Goal: Communication & Community: Answer question/provide support

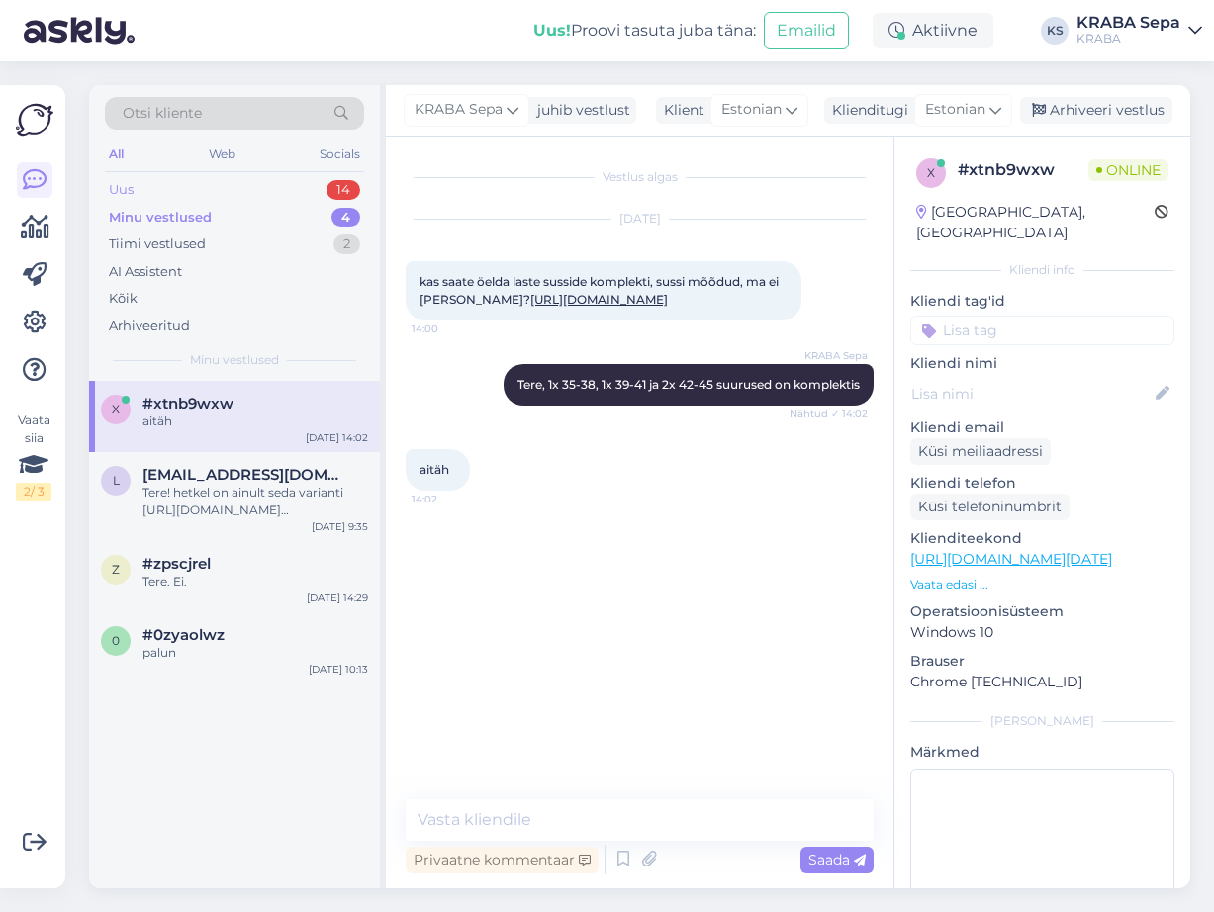
click at [291, 191] on div "Uus 14" at bounding box center [234, 190] width 259 height 28
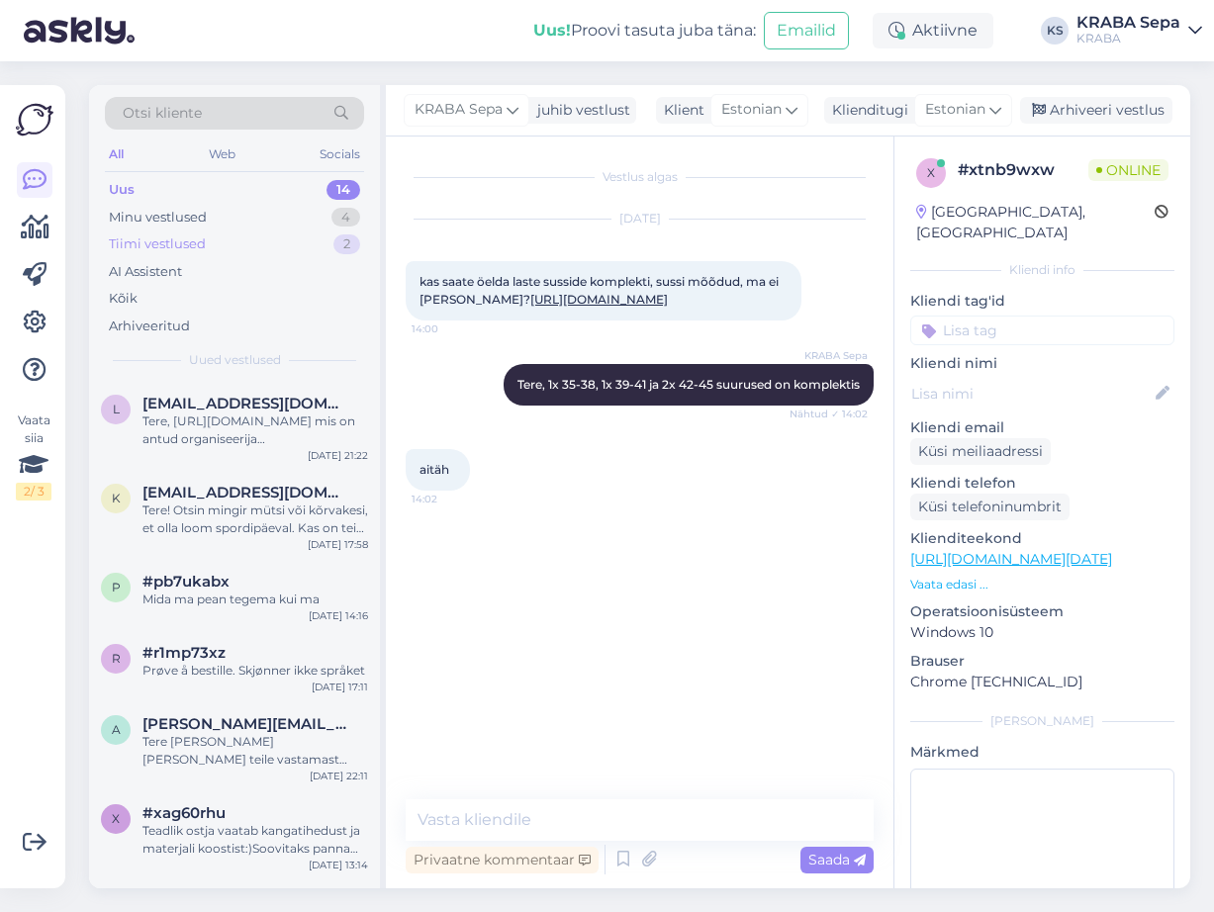
click at [296, 242] on div "Tiimi vestlused 2" at bounding box center [234, 244] width 259 height 28
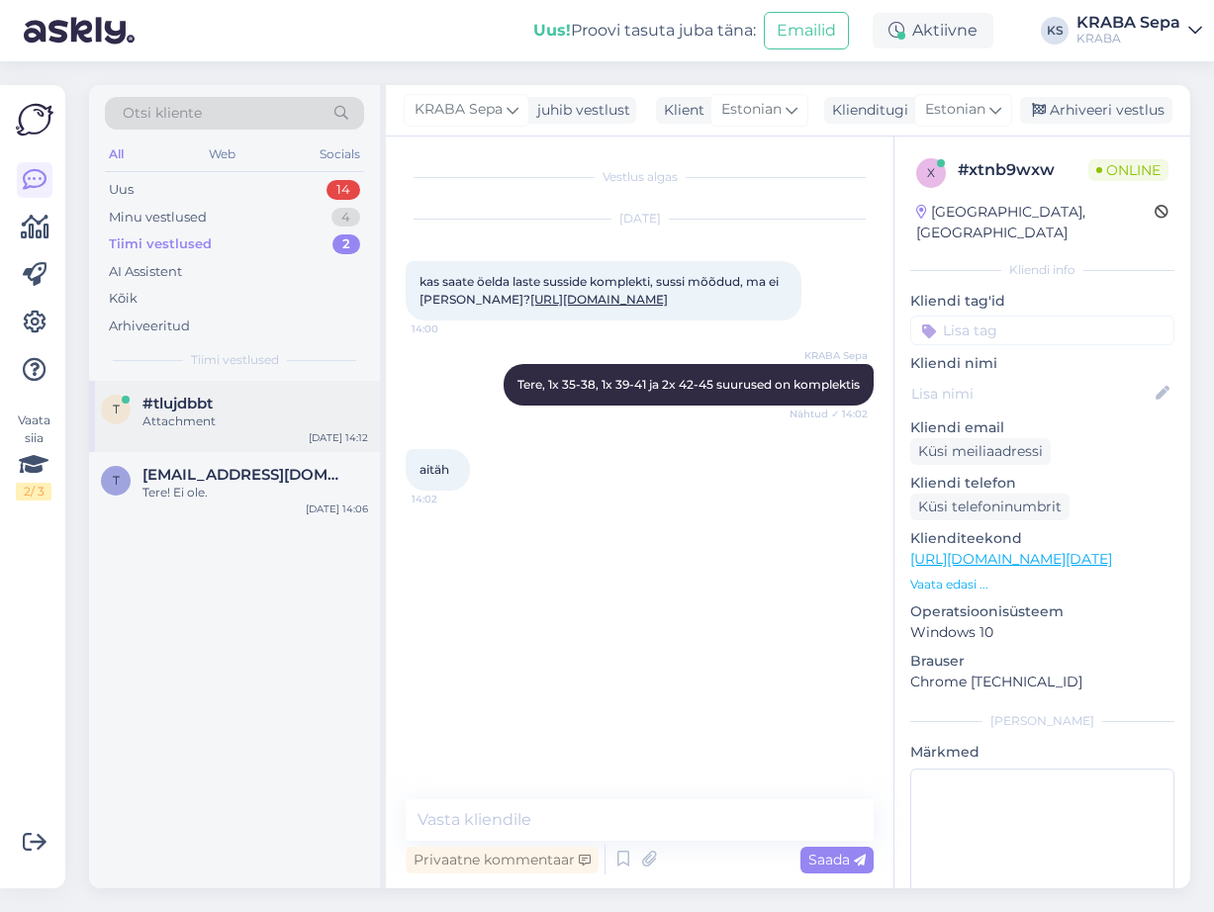
click at [308, 419] on div "Attachment" at bounding box center [254, 421] width 225 height 18
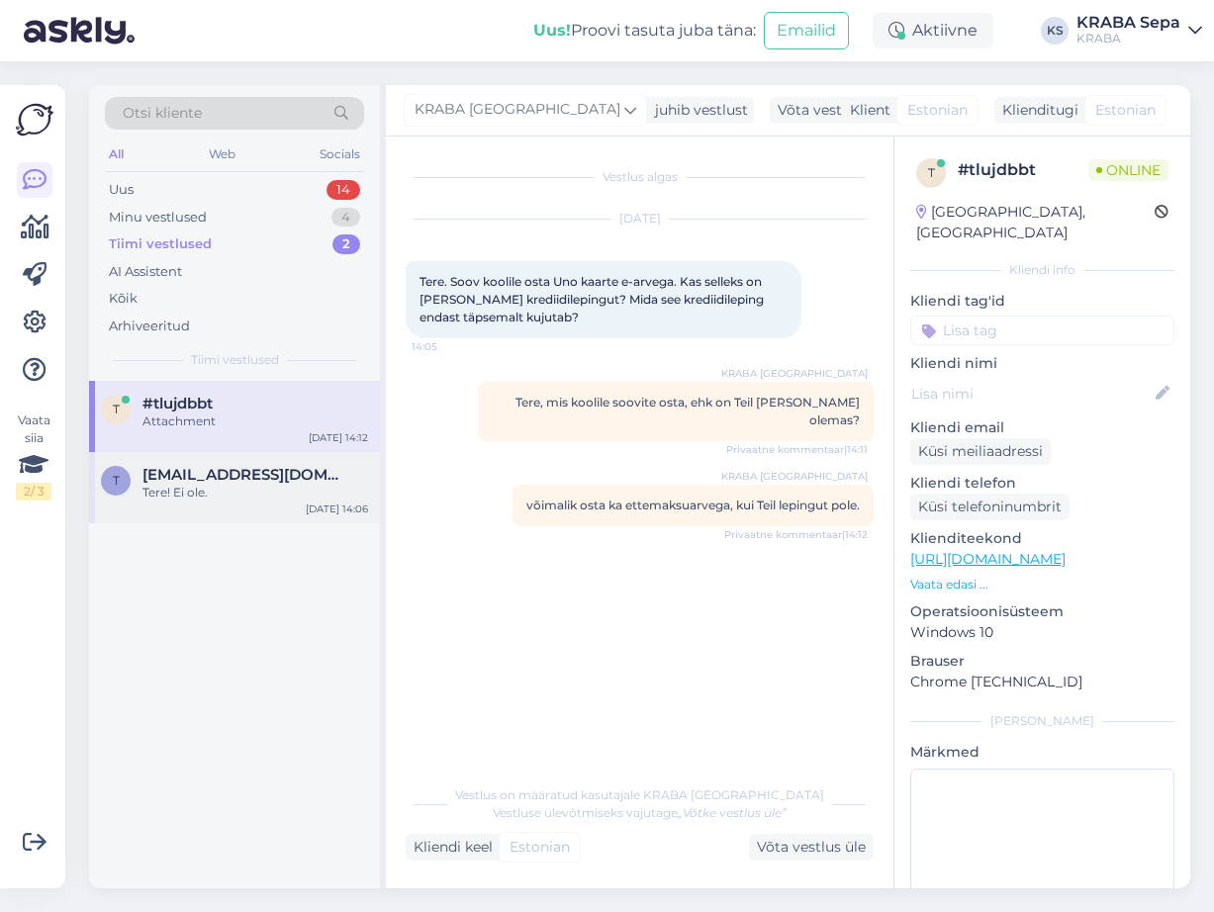
click at [269, 467] on div "[EMAIL_ADDRESS][DOMAIN_NAME]" at bounding box center [254, 475] width 225 height 18
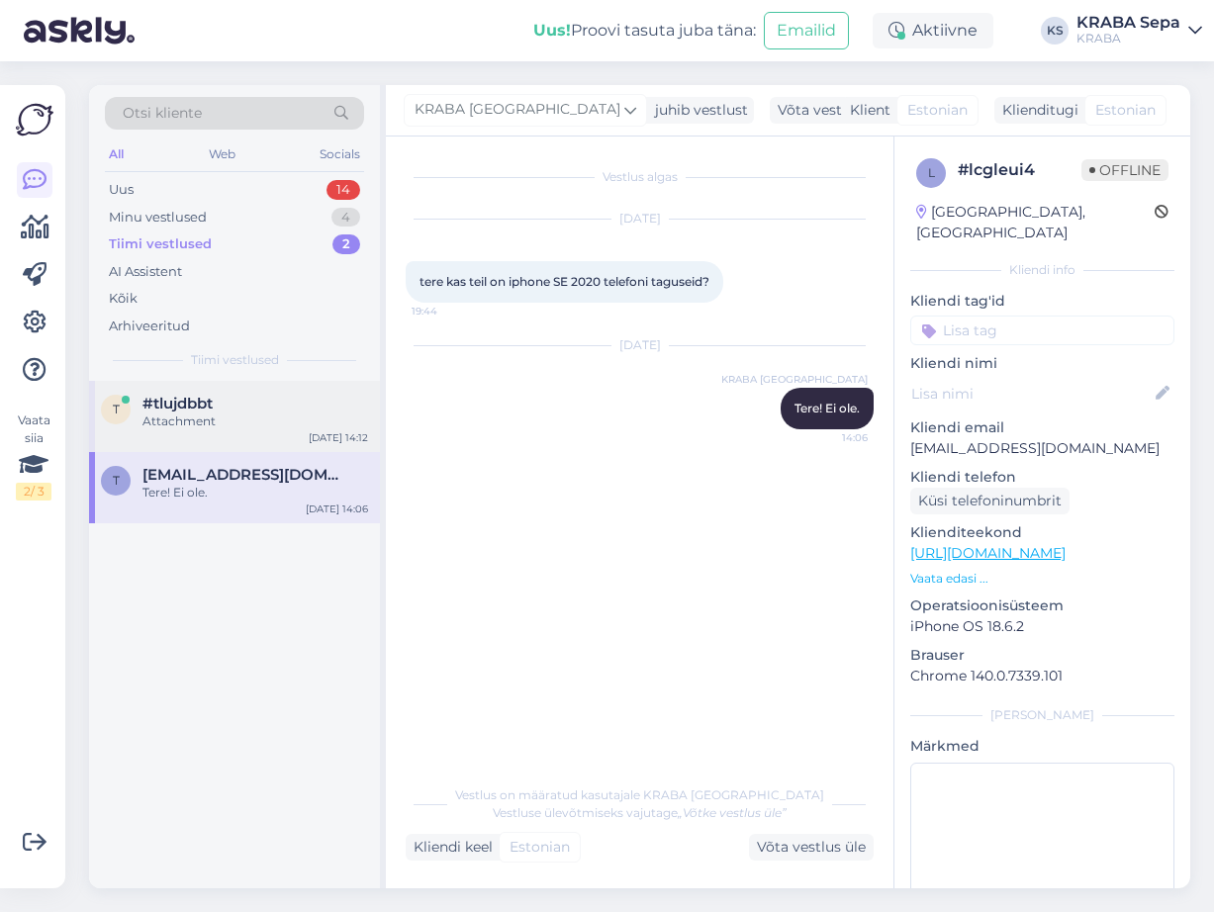
click at [283, 406] on div "#tlujdbbt" at bounding box center [254, 404] width 225 height 18
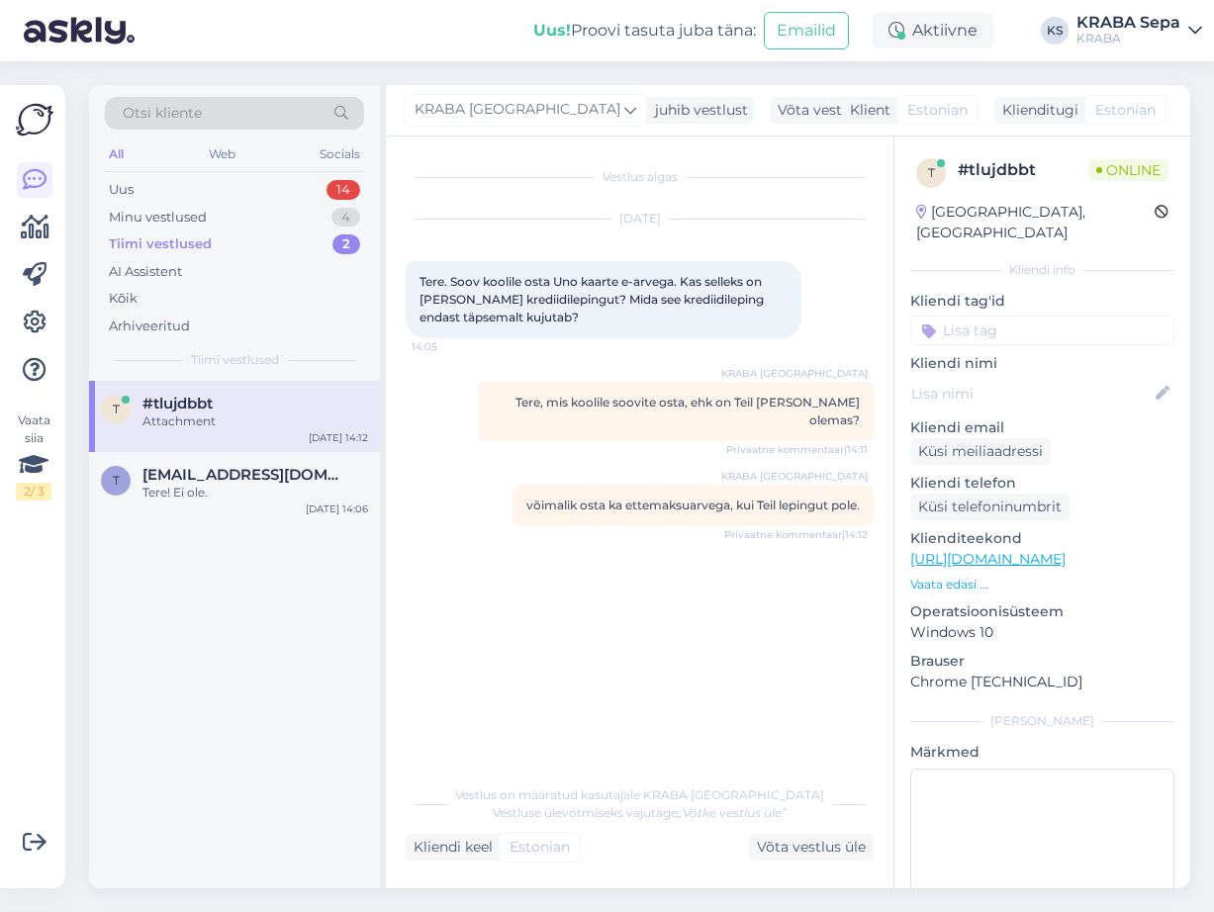
click at [607, 410] on div "KRABA Võru Tere, mis koolile soovite osta, ehk on Teil [PERSON_NAME] olemas? Pr…" at bounding box center [676, 411] width 396 height 59
click at [213, 215] on div "Minu vestlused 4" at bounding box center [234, 218] width 259 height 28
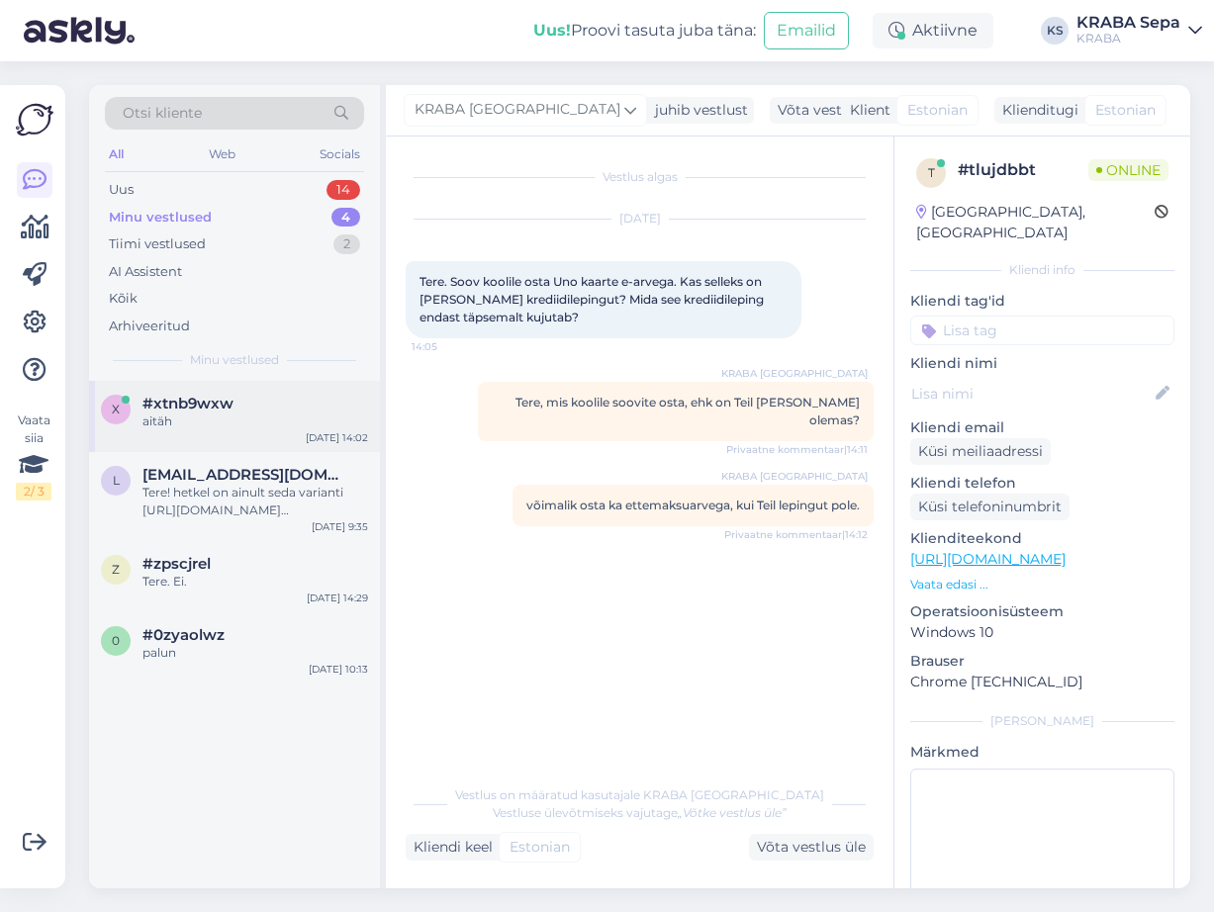
click at [296, 405] on div "#xtnb9wxw" at bounding box center [254, 404] width 225 height 18
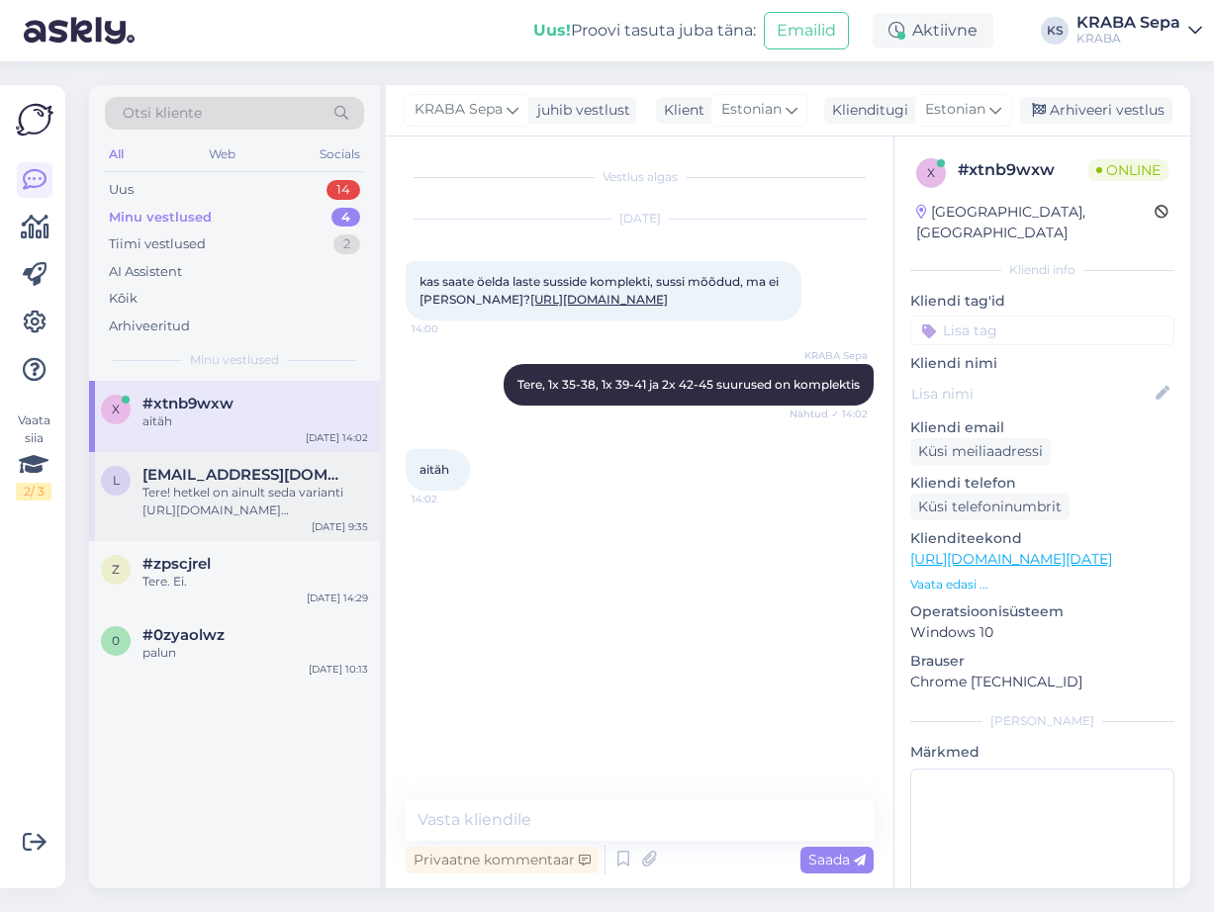
click at [262, 512] on div "Tere! hetkel on ainult seda varianti [URL][DOMAIN_NAME][PERSON_NAME]" at bounding box center [254, 502] width 225 height 36
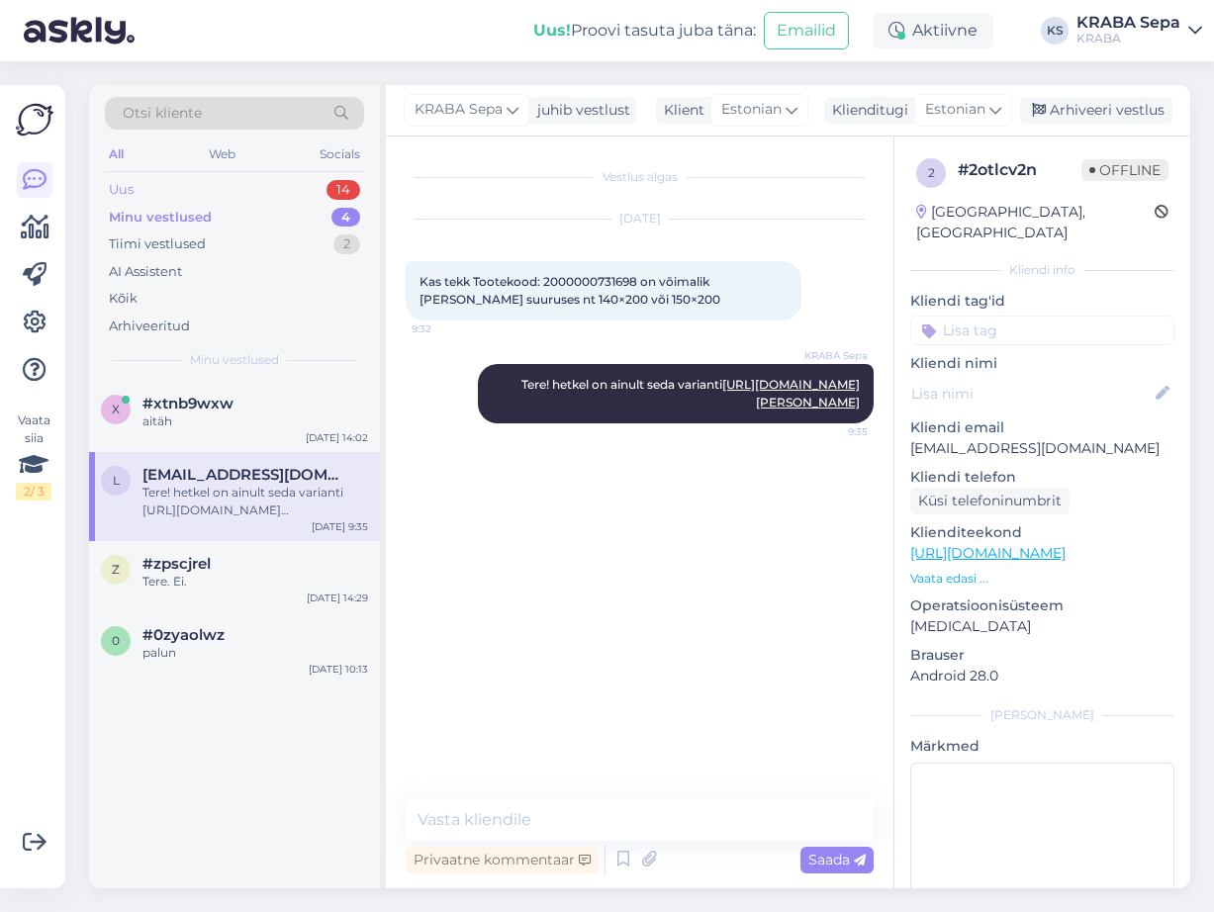
click at [296, 192] on div "Uus 14" at bounding box center [234, 190] width 259 height 28
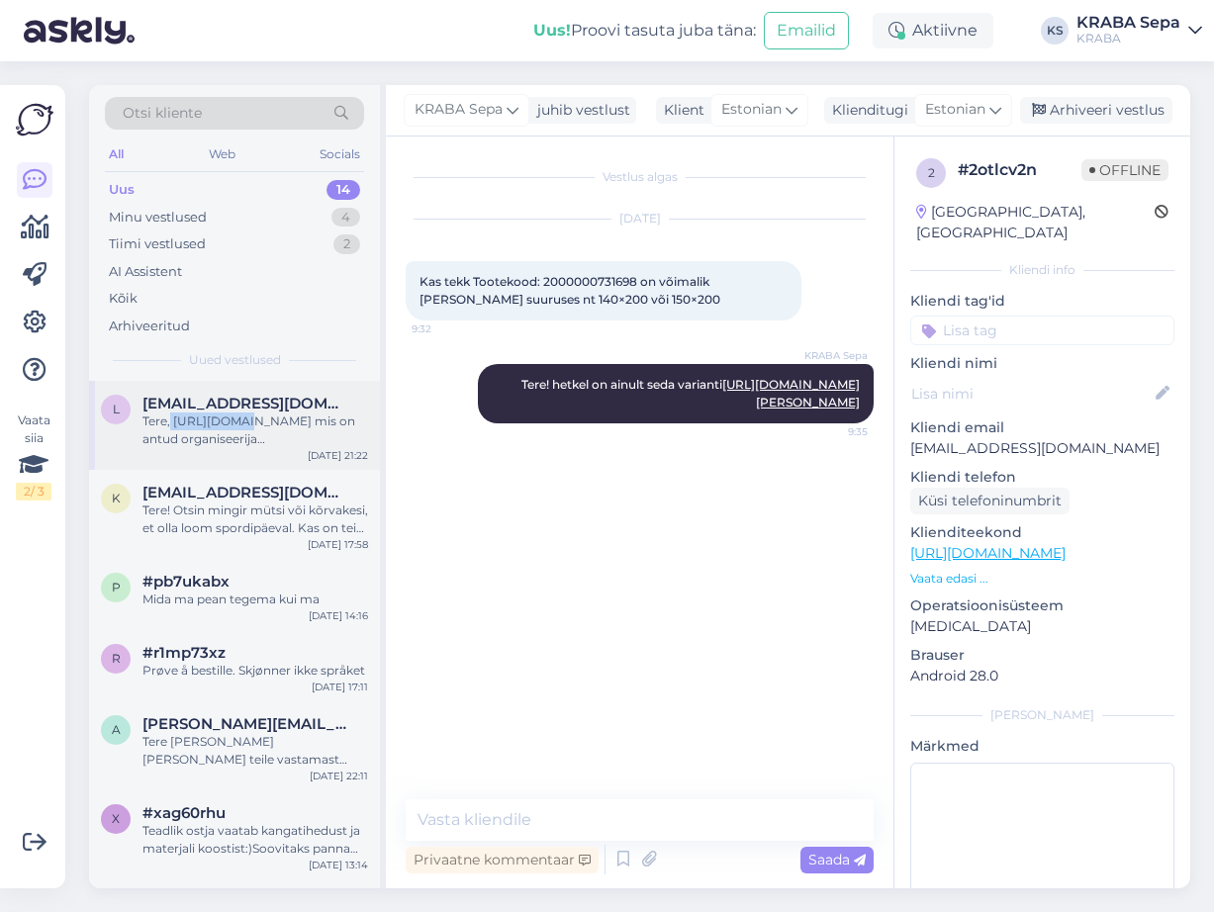
click at [204, 431] on div "Tere, [URL][DOMAIN_NAME] mis on antud organiseerija [PERSON_NAME]?" at bounding box center [254, 430] width 225 height 36
